Goal: Register for event/course

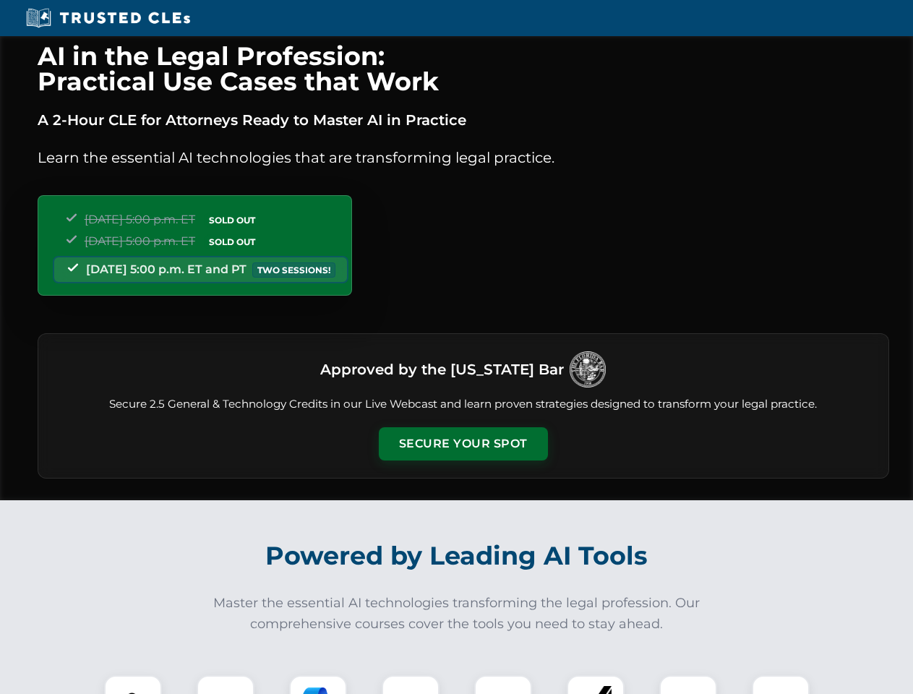
click at [462, 444] on button "Secure Your Spot" at bounding box center [463, 443] width 169 height 33
click at [133, 684] on img at bounding box center [133, 704] width 42 height 42
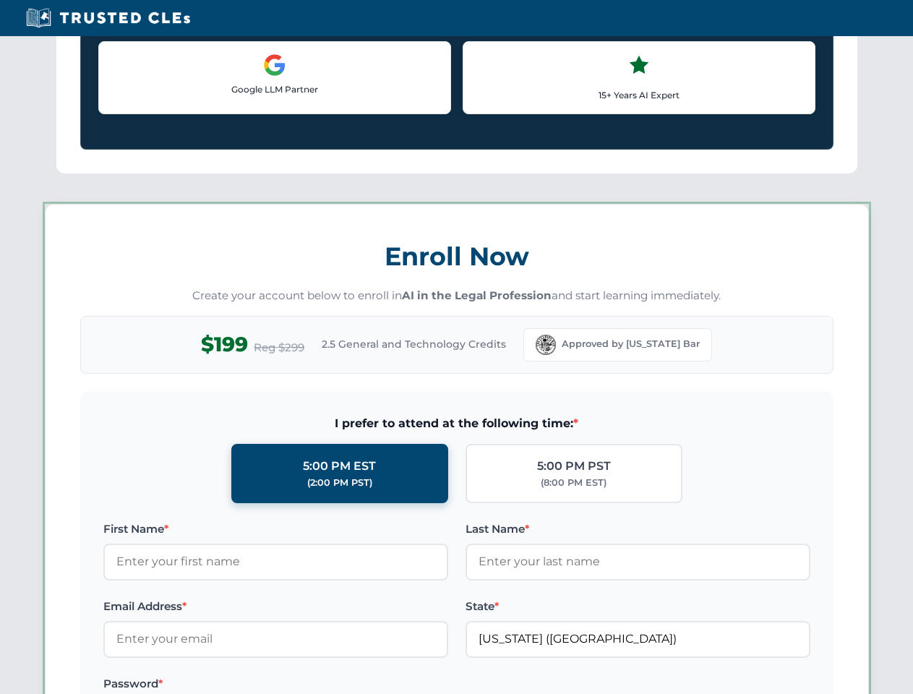
click at [318, 684] on label "Password *" at bounding box center [275, 683] width 345 height 17
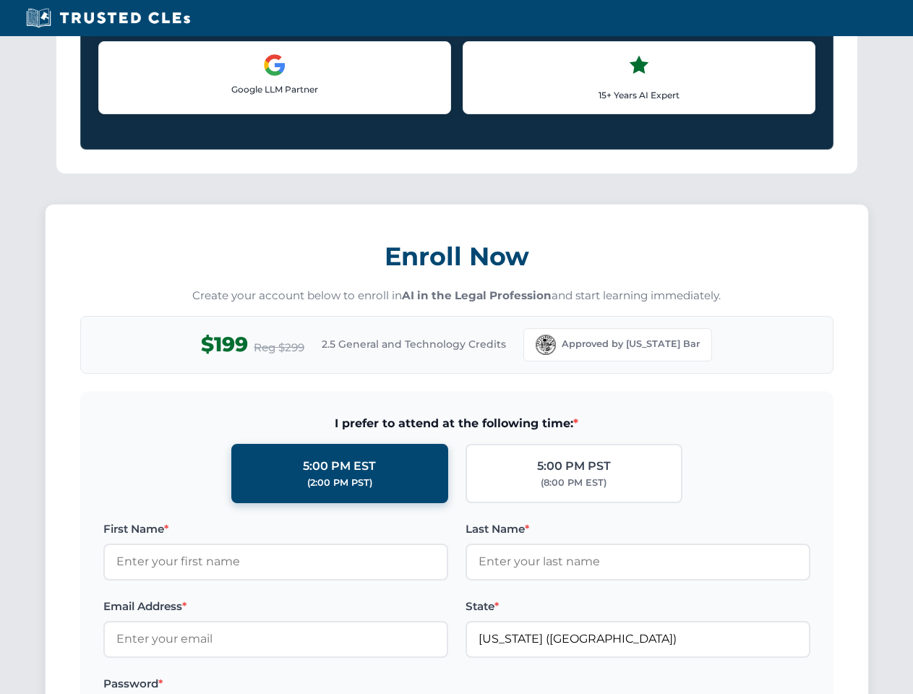
scroll to position [1419, 0]
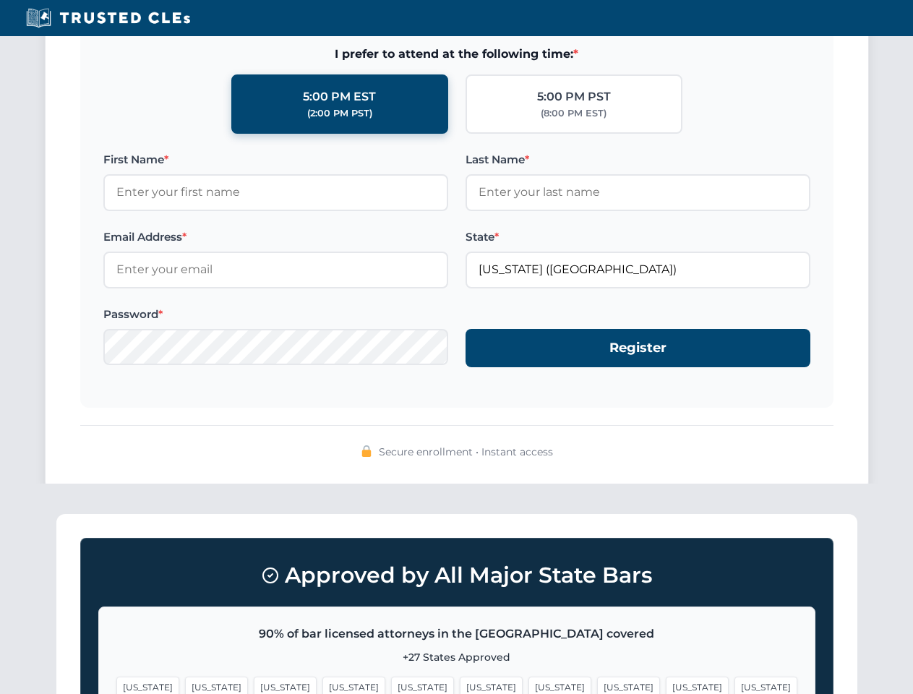
click at [666, 684] on span "[US_STATE]" at bounding box center [697, 686] width 63 height 21
